Goal: Find specific page/section: Find specific page/section

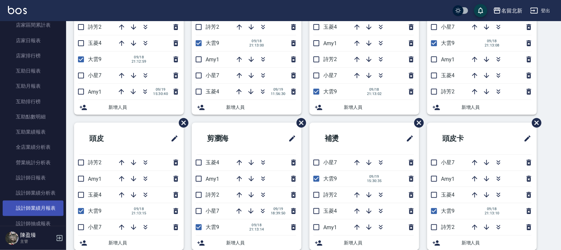
scroll to position [248, 0]
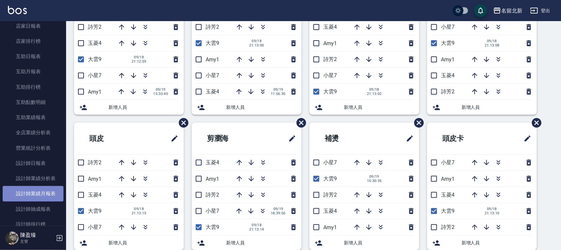
click at [47, 191] on link "設計師業績月報表" at bounding box center [33, 193] width 61 height 15
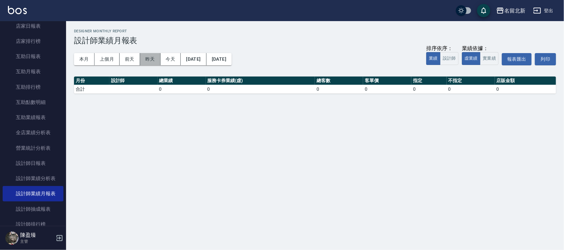
click at [157, 63] on button "昨天" at bounding box center [150, 59] width 20 height 12
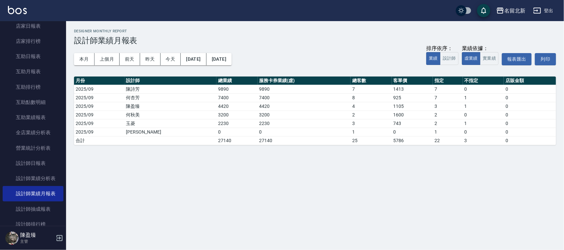
drag, startPoint x: 486, startPoint y: 54, endPoint x: 483, endPoint y: 52, distance: 3.6
click at [483, 52] on div "業績依據： 虛業績 實業績" at bounding box center [480, 55] width 37 height 20
click at [488, 56] on button "實業績" at bounding box center [489, 58] width 19 height 13
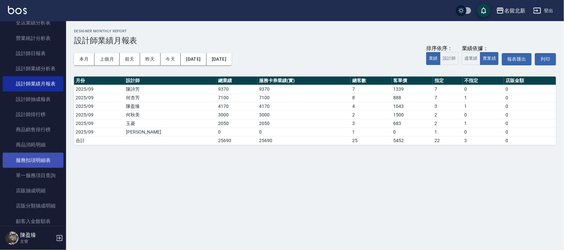
scroll to position [372, 0]
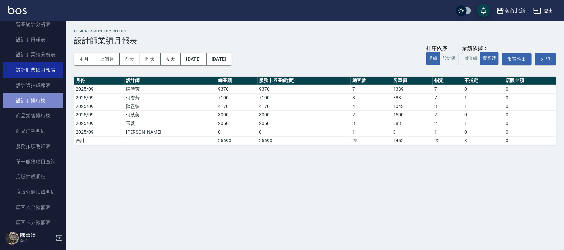
click at [38, 100] on link "設計師排行榜" at bounding box center [33, 100] width 61 height 15
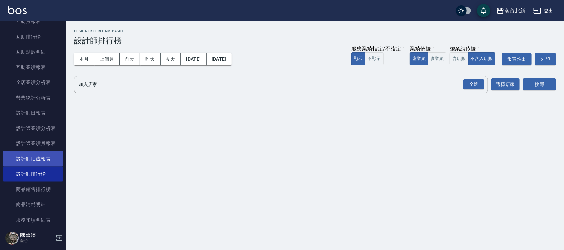
scroll to position [289, 0]
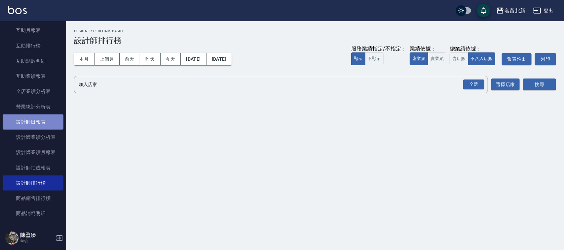
click at [41, 123] on link "設計師日報表" at bounding box center [33, 122] width 61 height 15
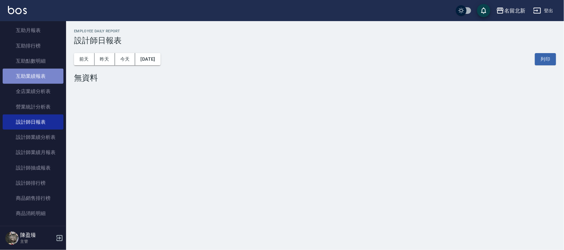
click at [45, 74] on link "互助業績報表" at bounding box center [33, 76] width 61 height 15
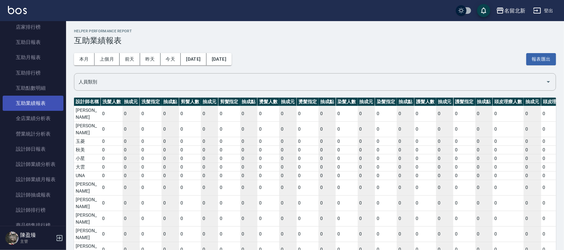
scroll to position [248, 0]
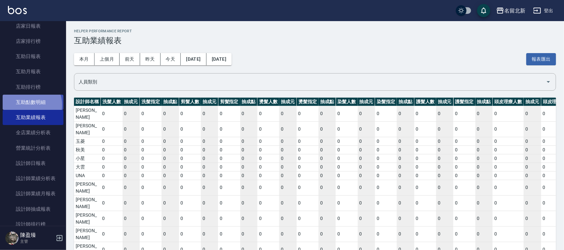
drag, startPoint x: 39, startPoint y: 81, endPoint x: 27, endPoint y: 105, distance: 26.7
click at [27, 105] on link "互助點數明細" at bounding box center [33, 102] width 61 height 15
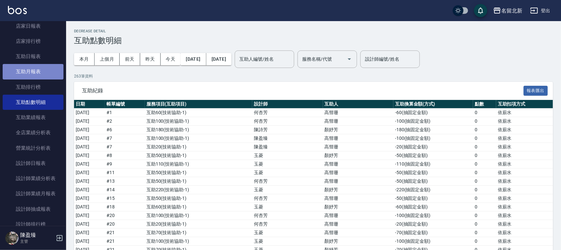
click at [33, 73] on link "互助月報表" at bounding box center [33, 71] width 61 height 15
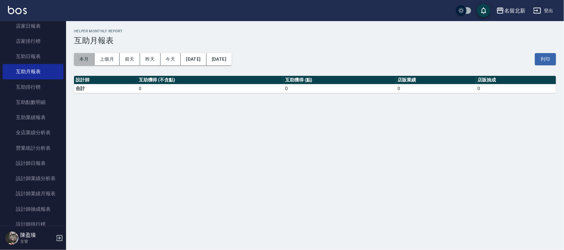
click at [83, 60] on button "本月" at bounding box center [84, 59] width 20 height 12
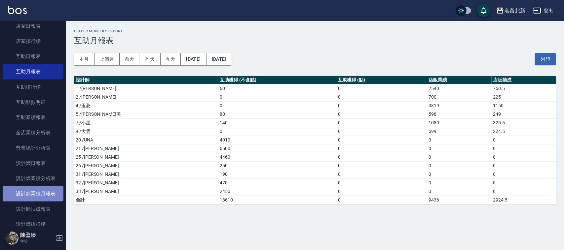
click at [45, 193] on link "設計師業績月報表" at bounding box center [33, 193] width 61 height 15
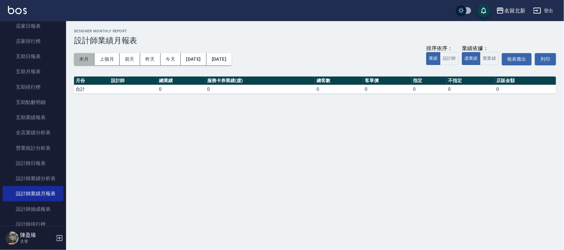
click at [80, 58] on button "本月" at bounding box center [84, 59] width 20 height 12
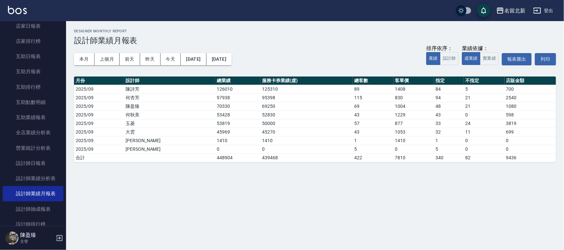
click at [499, 60] on div "排序依序： 業績 設計師 業績依據： 虛業績 實業績 報表匯出 列印" at bounding box center [491, 59] width 130 height 28
click at [491, 59] on button "實業績" at bounding box center [489, 58] width 19 height 13
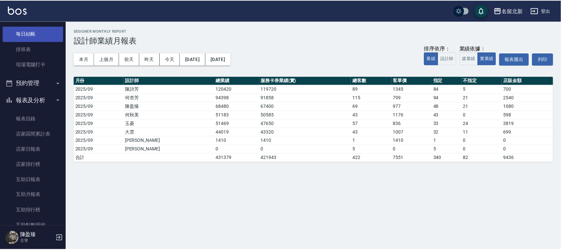
scroll to position [124, 0]
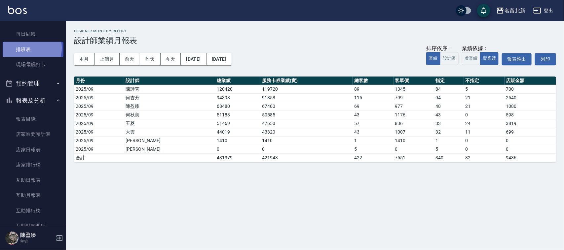
click at [25, 47] on link "排班表" at bounding box center [33, 49] width 61 height 15
